Goal: Check status: Check status

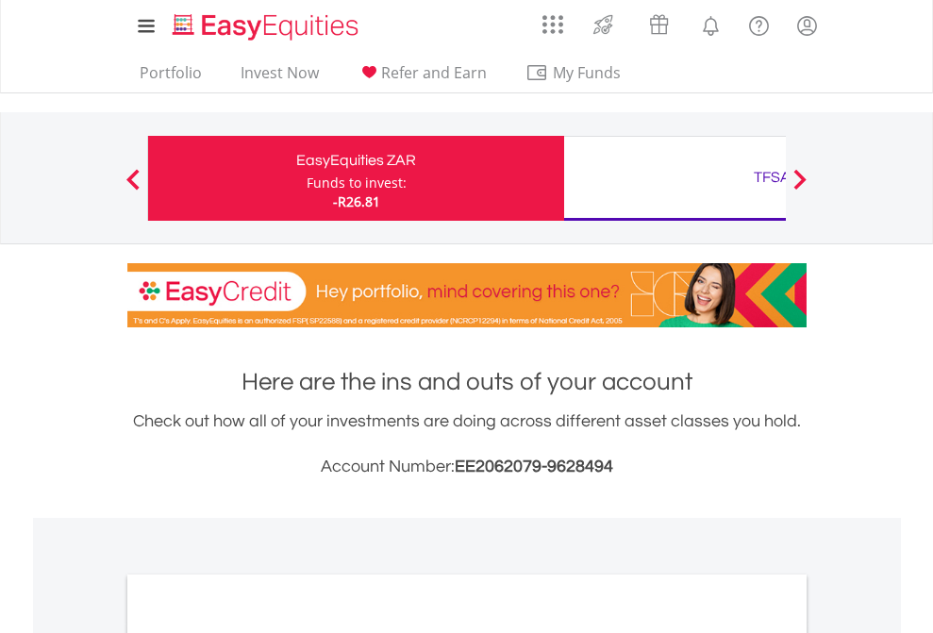
click at [307, 178] on div "Funds to invest:" at bounding box center [357, 183] width 100 height 19
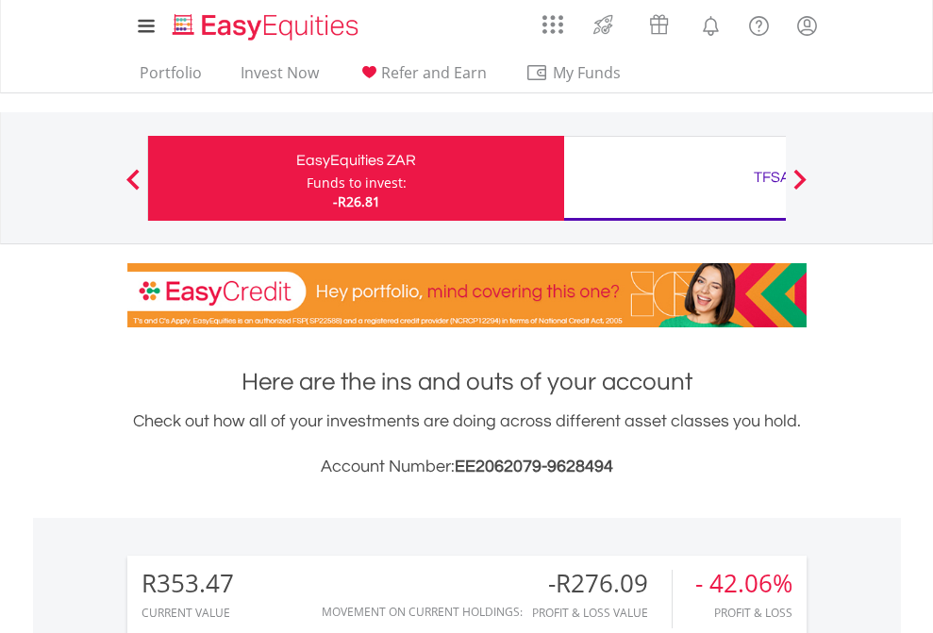
scroll to position [181, 296]
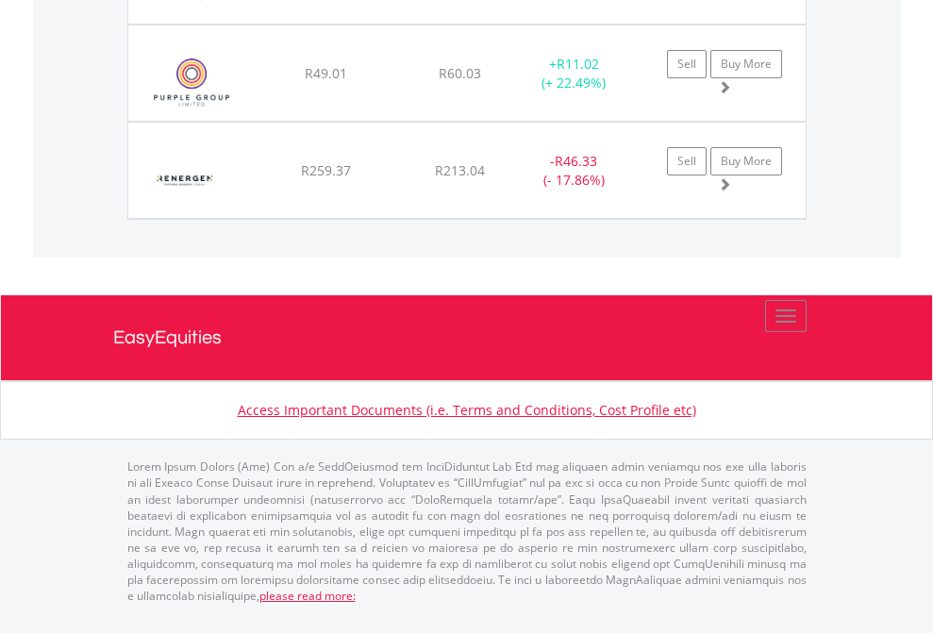
scroll to position [181, 296]
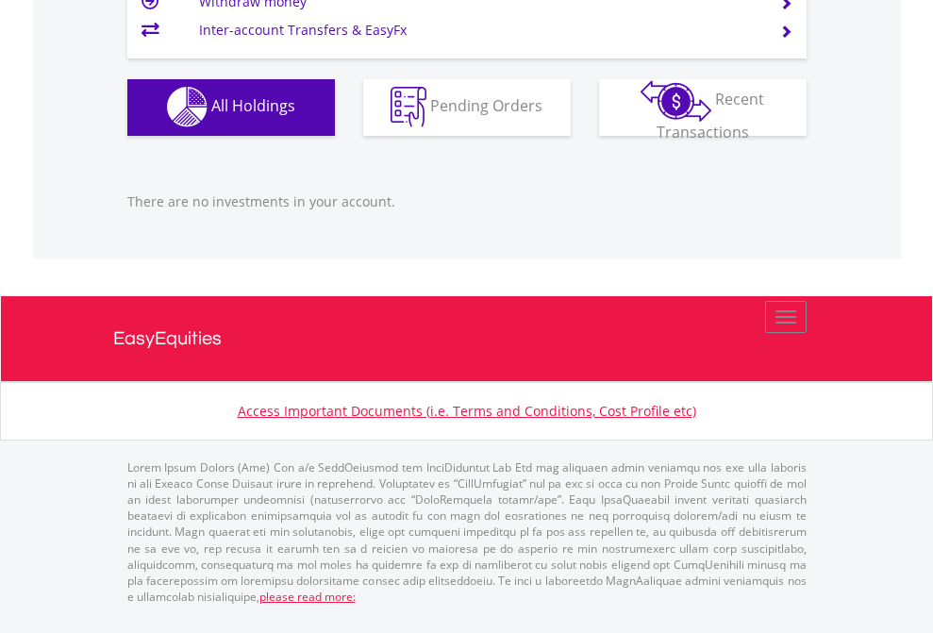
scroll to position [181, 296]
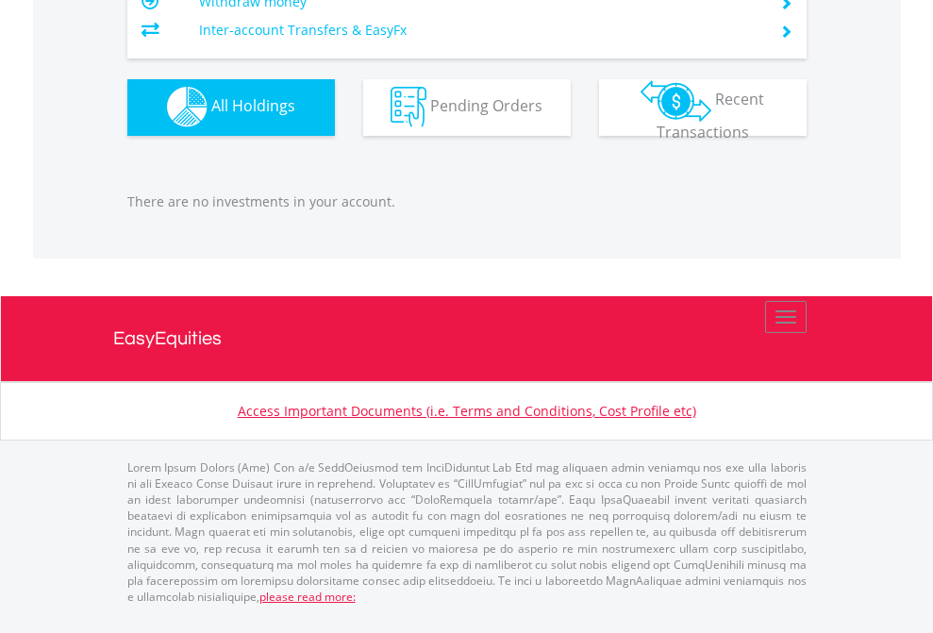
scroll to position [181, 296]
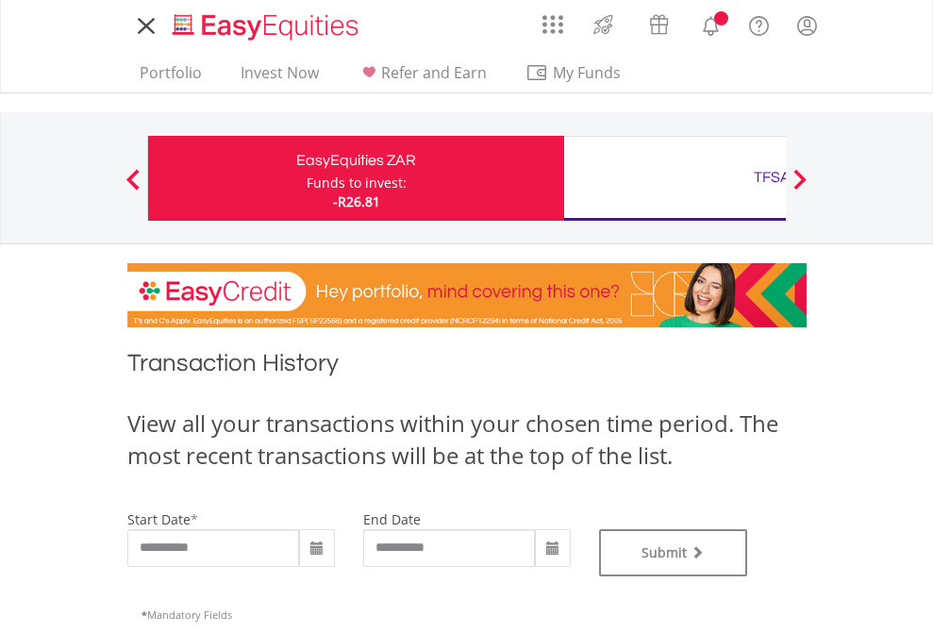
type input "**********"
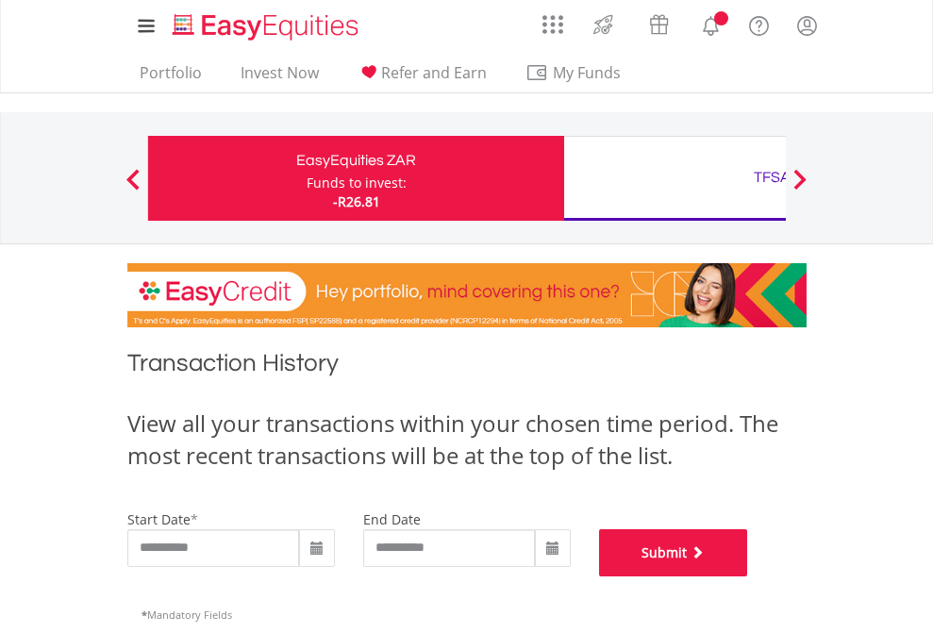
click at [748, 576] on button "Submit" at bounding box center [673, 552] width 149 height 47
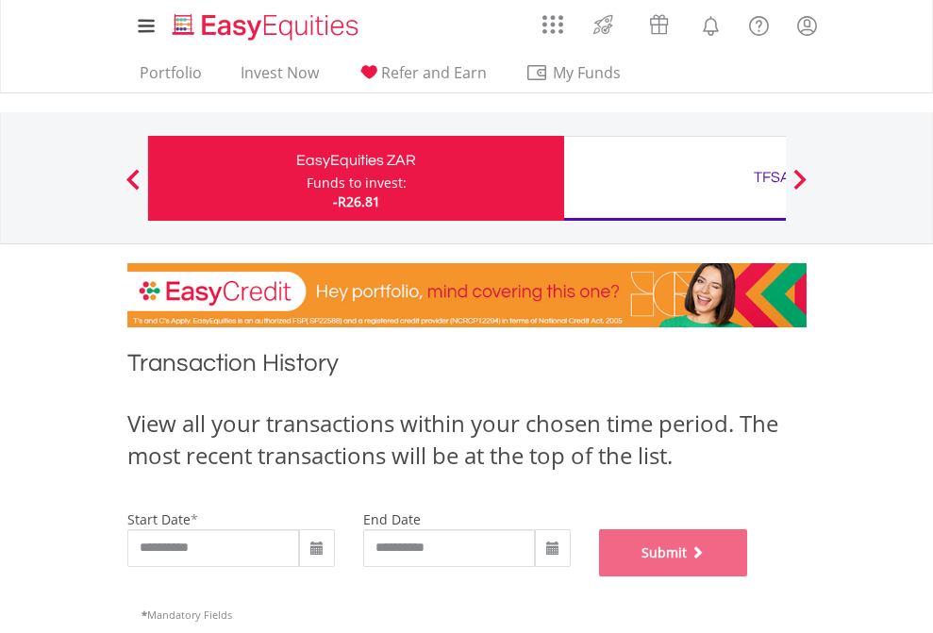
scroll to position [765, 0]
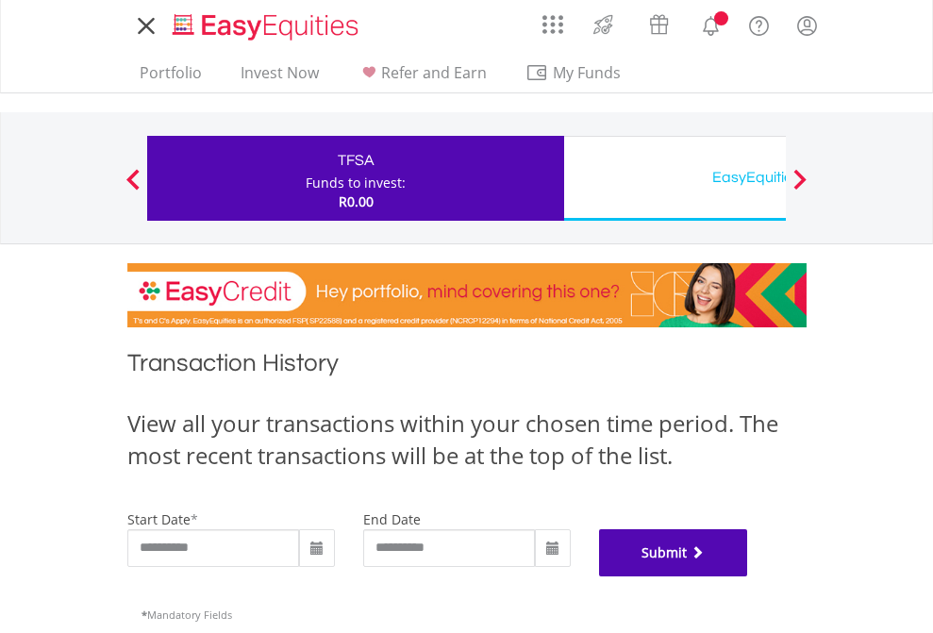
click at [748, 576] on button "Submit" at bounding box center [673, 552] width 149 height 47
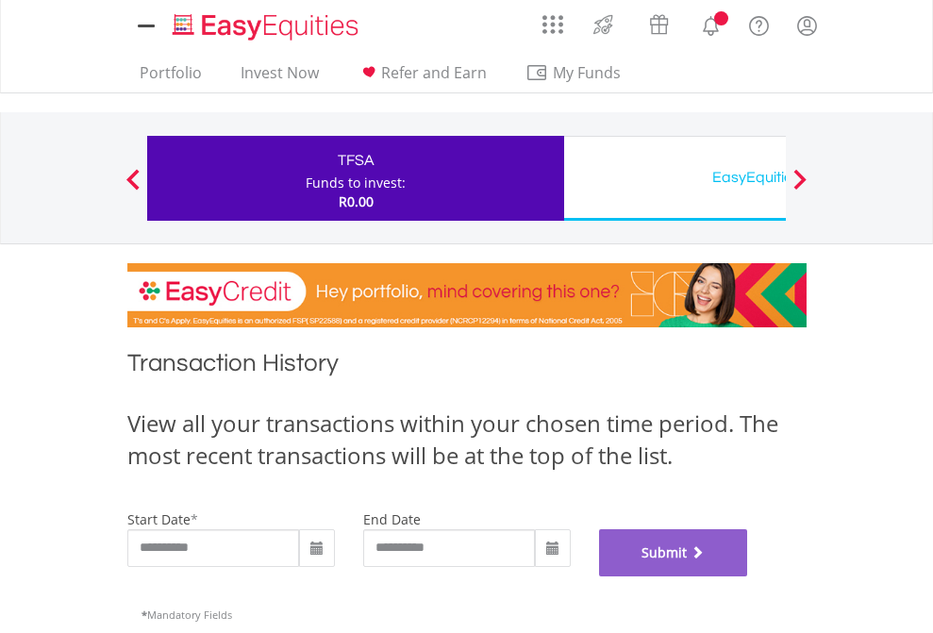
scroll to position [765, 0]
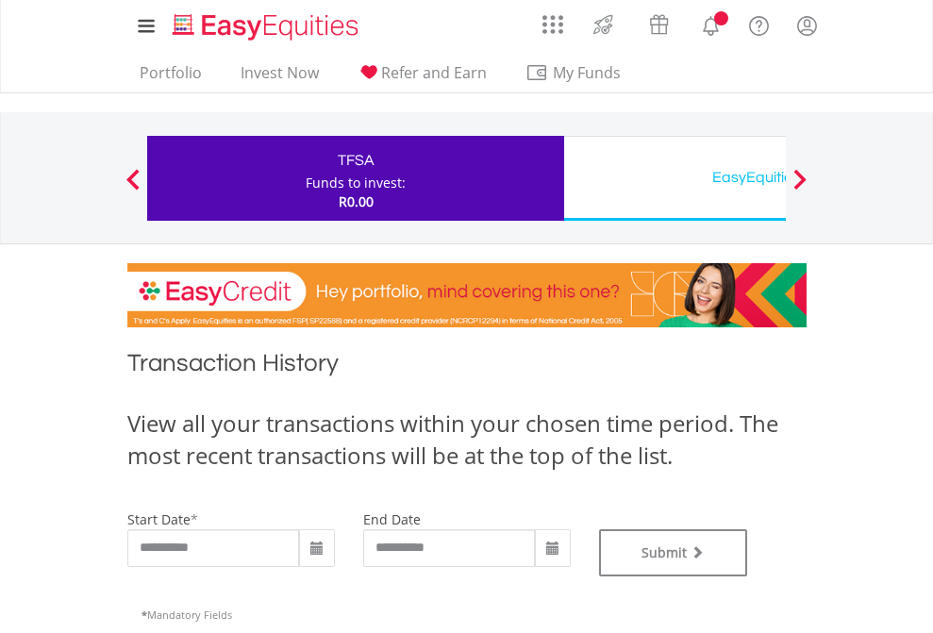
click at [674, 178] on div "EasyEquities USD" at bounding box center [771, 177] width 393 height 26
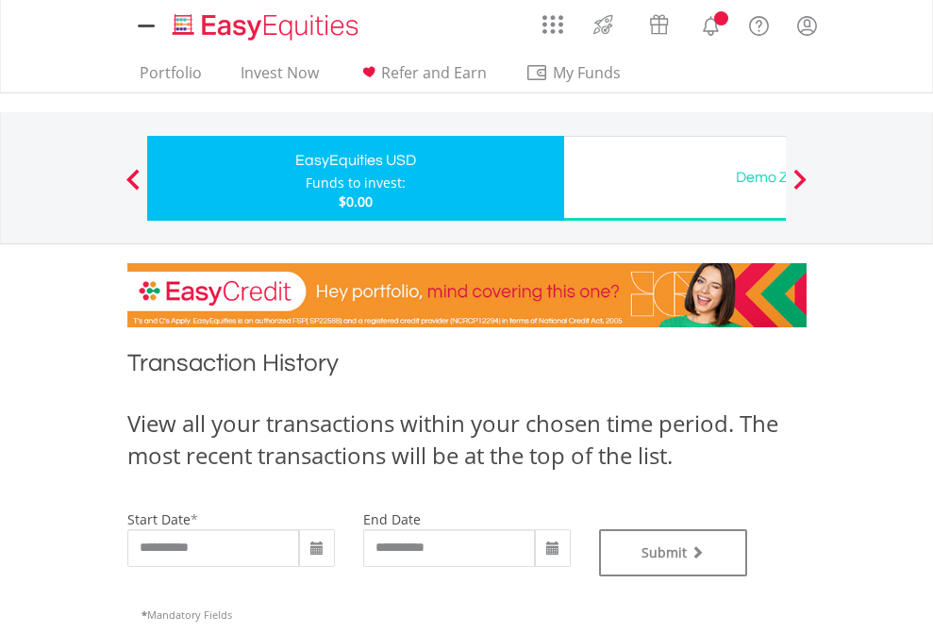
type input "**********"
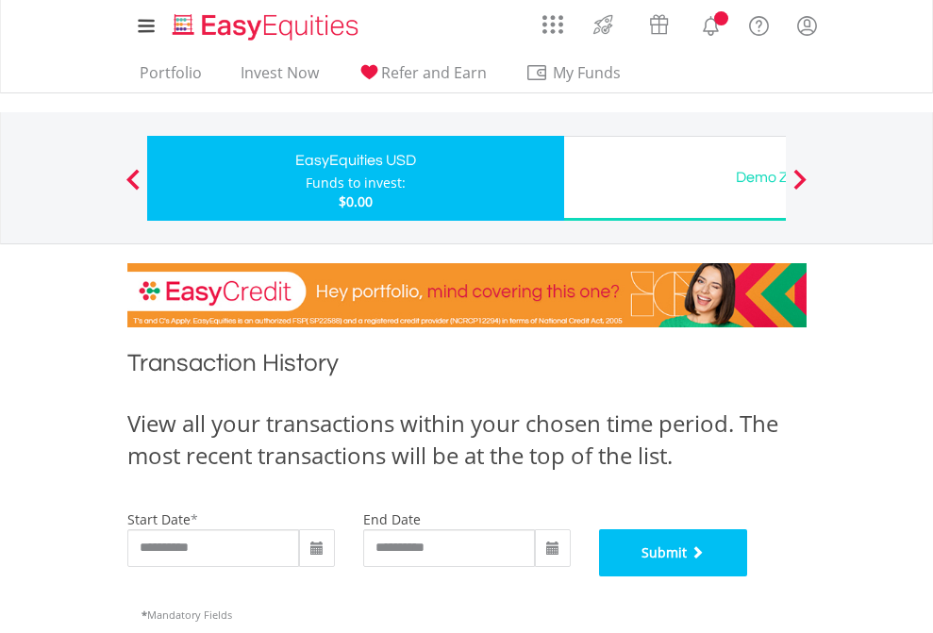
click at [748, 576] on button "Submit" at bounding box center [673, 552] width 149 height 47
